Goal: Navigation & Orientation: Find specific page/section

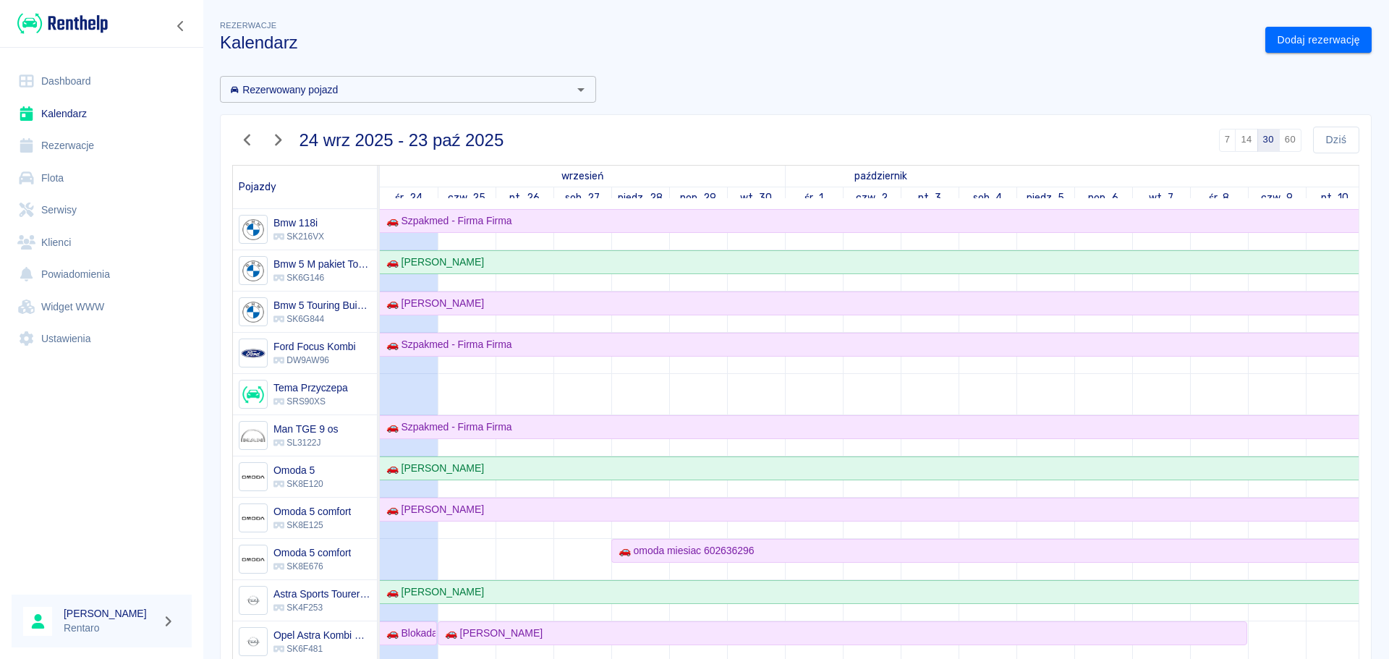
scroll to position [72, 0]
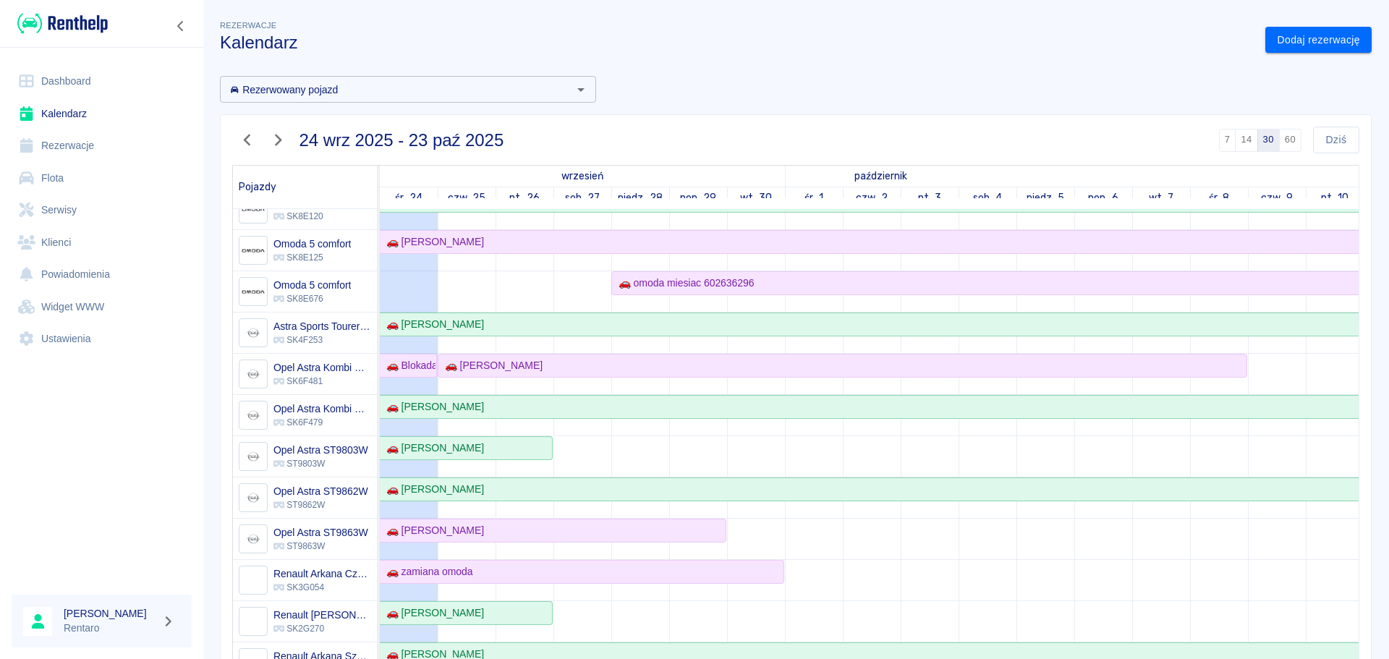
scroll to position [362, 0]
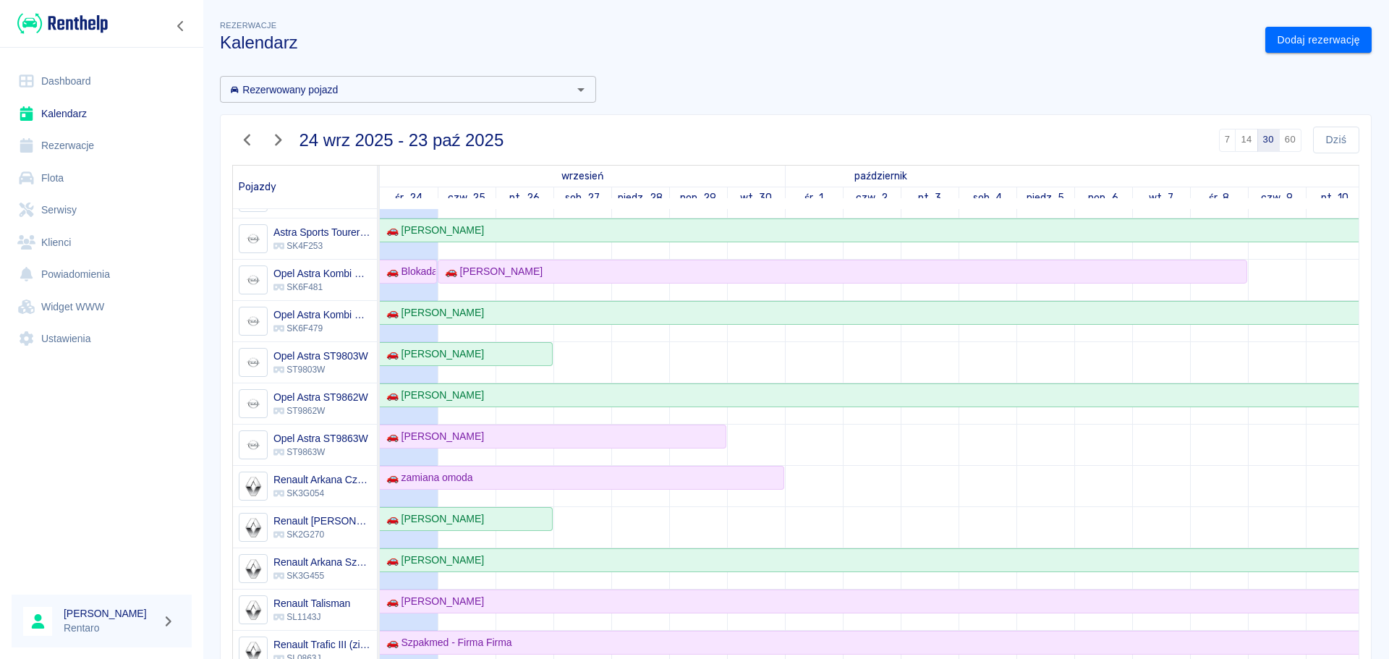
click at [69, 74] on link "Dashboard" at bounding box center [102, 81] width 180 height 33
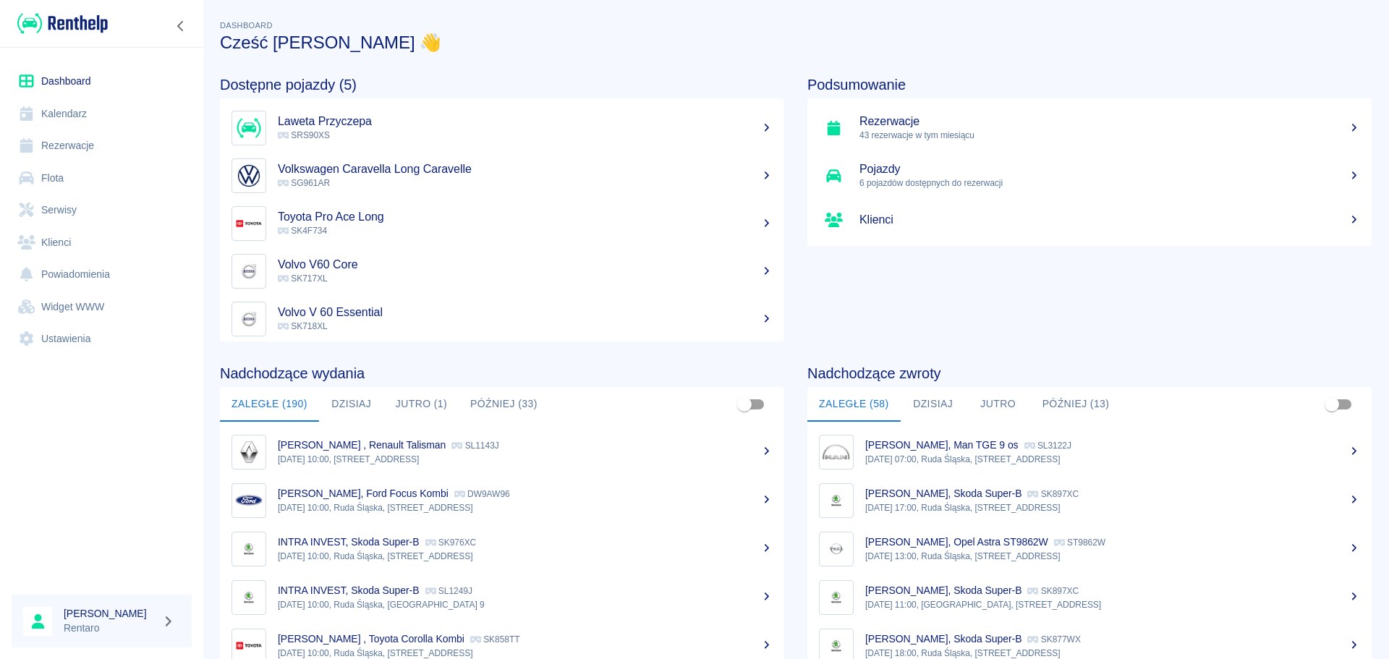
drag, startPoint x: 383, startPoint y: 394, endPoint x: 391, endPoint y: 395, distance: 7.3
click at [384, 394] on button "Jutro (1)" at bounding box center [421, 404] width 75 height 35
